Goal: Task Accomplishment & Management: Use online tool/utility

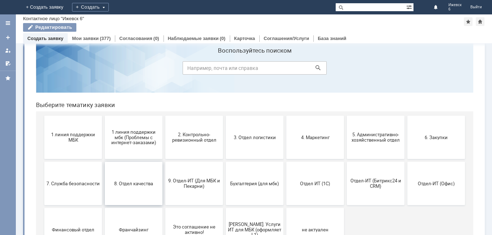
scroll to position [59, 0]
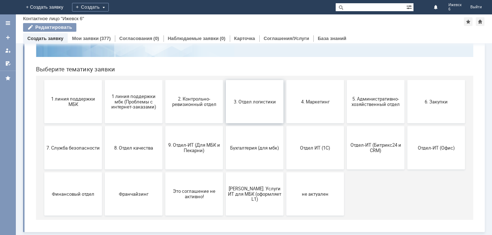
click at [236, 103] on span "3. Отдел логистики" at bounding box center [254, 101] width 53 height 5
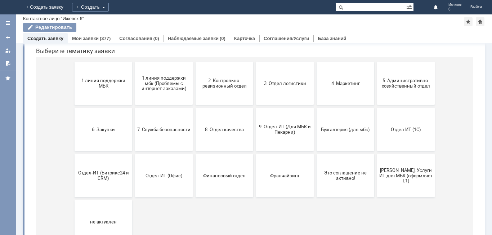
scroll to position [80, 0]
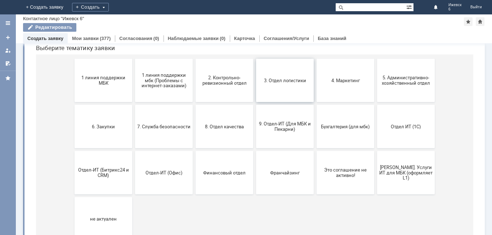
click at [290, 81] on span "3. Отдел логистики" at bounding box center [284, 79] width 53 height 5
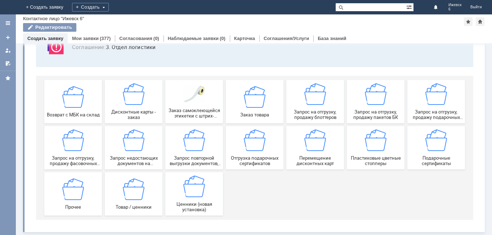
scroll to position [60, 0]
click at [135, 106] on div "Дисконтные карты - заказ" at bounding box center [133, 101] width 53 height 37
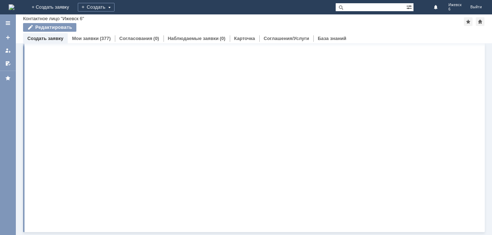
scroll to position [0, 0]
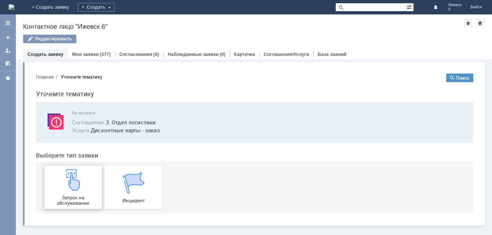
click at [64, 195] on span "Запрос на обслуживание" at bounding box center [72, 200] width 53 height 11
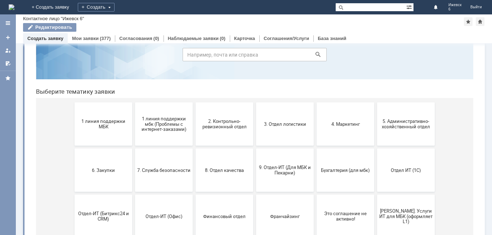
scroll to position [72, 0]
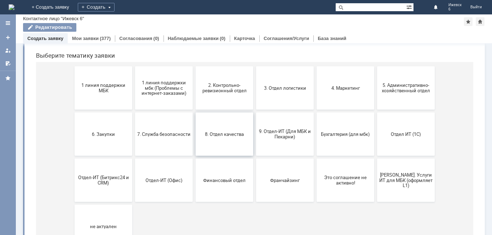
click at [237, 147] on button "8. Отдел качества" at bounding box center [225, 133] width 58 height 43
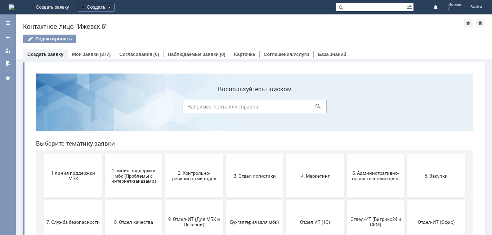
click at [258, 182] on button "3. Отдел логистики" at bounding box center [255, 175] width 58 height 43
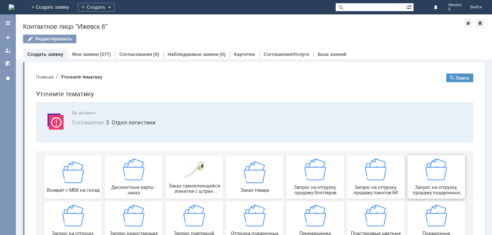
scroll to position [36, 0]
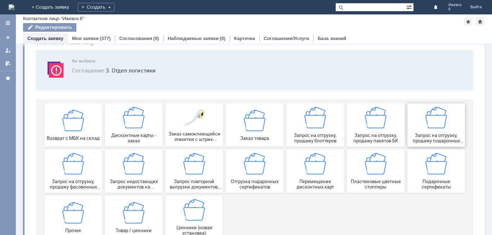
click at [439, 116] on img at bounding box center [437, 118] width 22 height 22
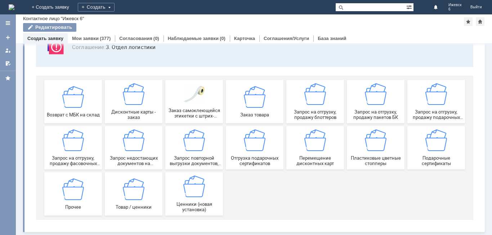
scroll to position [60, 0]
click at [91, 102] on div "Возврат с МБК на склад" at bounding box center [72, 101] width 53 height 31
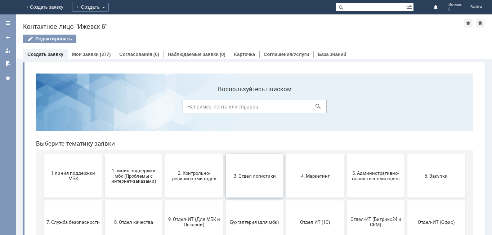
click at [259, 166] on button "3. Отдел логистики" at bounding box center [255, 175] width 58 height 43
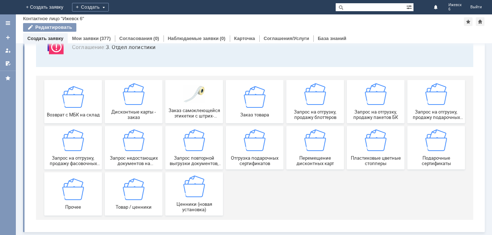
scroll to position [60, 0]
click at [440, 153] on div "Подарочные сертификаты" at bounding box center [436, 147] width 53 height 37
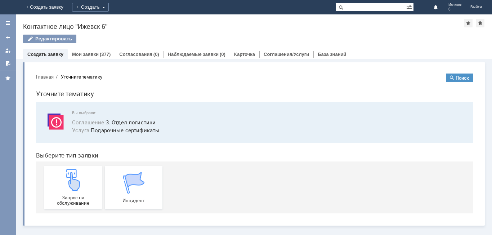
scroll to position [0, 0]
click at [93, 182] on div "Запрос на обслуживание" at bounding box center [72, 187] width 53 height 37
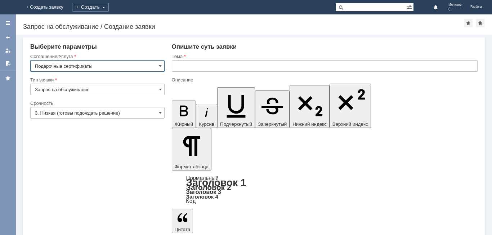
click at [254, 67] on input "text" at bounding box center [325, 66] width 306 height 12
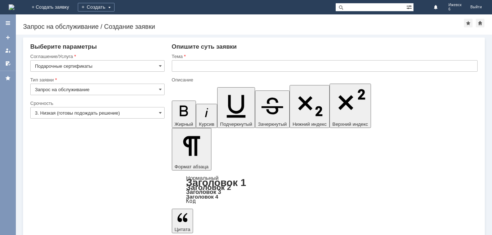
drag, startPoint x: 221, startPoint y: 2025, endPoint x: 178, endPoint y: 1973, distance: 67.3
copy body "Прошу 9601230017922 9601230017571 9701230045717 9701230046066 9710230004686 960…"
click at [13, 4] on img at bounding box center [12, 7] width 6 height 6
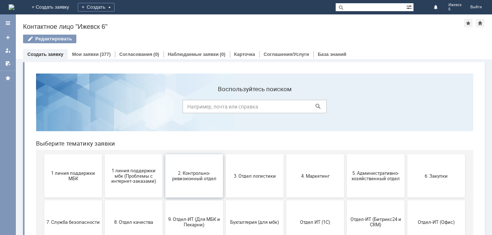
click at [187, 172] on span "2. Контрольно-ревизионный отдел" at bounding box center [194, 175] width 53 height 11
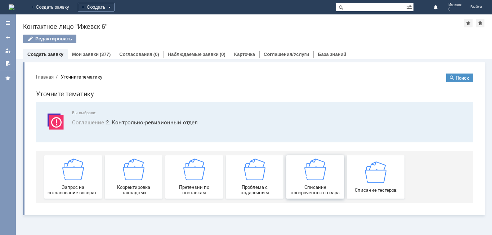
click at [328, 172] on div "Списание просроченного товара" at bounding box center [315, 177] width 53 height 37
click at [259, 192] on span "Проблема с подарочным сертификатом" at bounding box center [254, 190] width 53 height 11
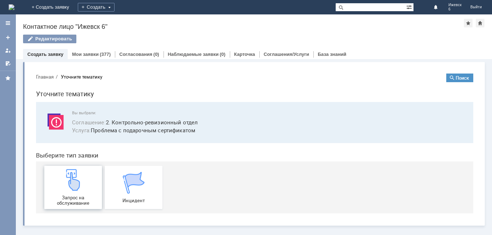
click at [73, 187] on img at bounding box center [73, 180] width 22 height 22
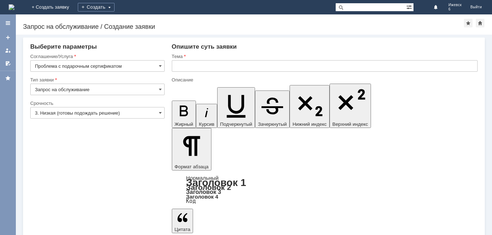
click at [217, 66] on input "text" at bounding box center [325, 66] width 306 height 12
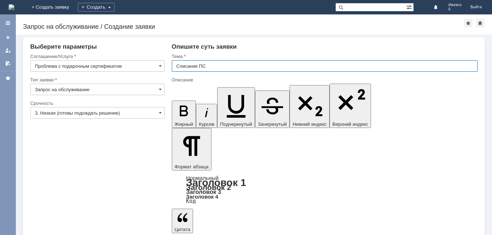
type input "Списание ПС"
